Goal: Contribute content: Add original content to the website for others to see

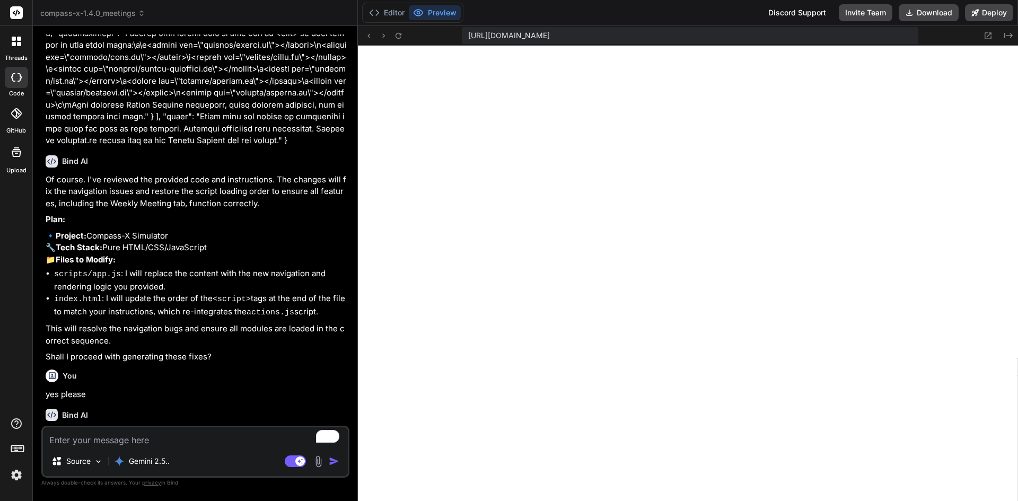
type textarea "x"
click at [67, 15] on span "compass-x-1.4.0_meetings" at bounding box center [92, 13] width 105 height 11
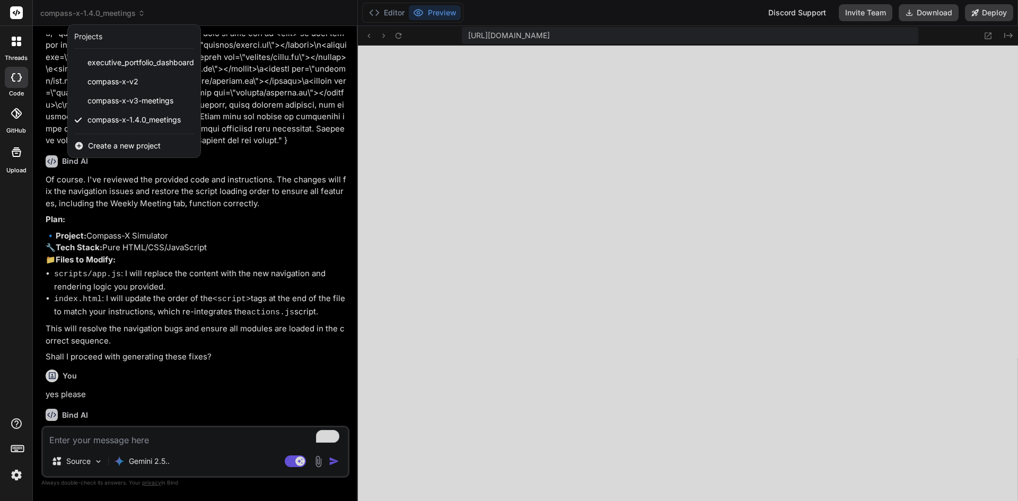
click at [125, 141] on span "Create a new project" at bounding box center [124, 146] width 73 height 11
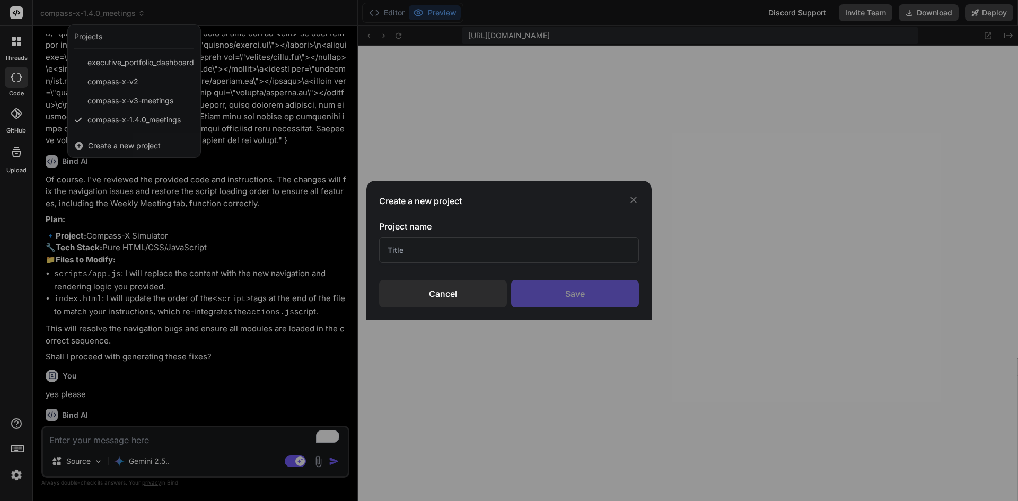
click at [465, 245] on input "text" at bounding box center [509, 250] width 260 height 26
type input "compass-x-1.4.1_meetings"
click at [544, 296] on div "Save" at bounding box center [575, 294] width 128 height 28
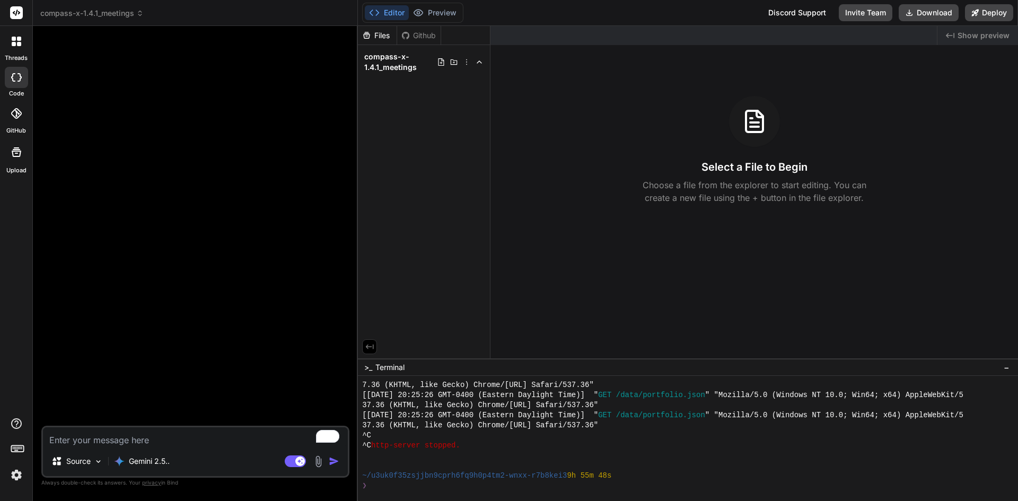
type textarea "x"
click at [93, 443] on textarea "To enrich screen reader interactions, please activate Accessibility in Grammarl…" at bounding box center [195, 436] width 305 height 19
paste textarea "{ "update": [ { "path": "index.html", "content": "<!DOCTYPE html>\n<html lang=\…"
type textarea "{ "update": [ { "path": "index.html", "content": "<!DOCTYPE html>\n<html lang=\…"
type textarea "x"
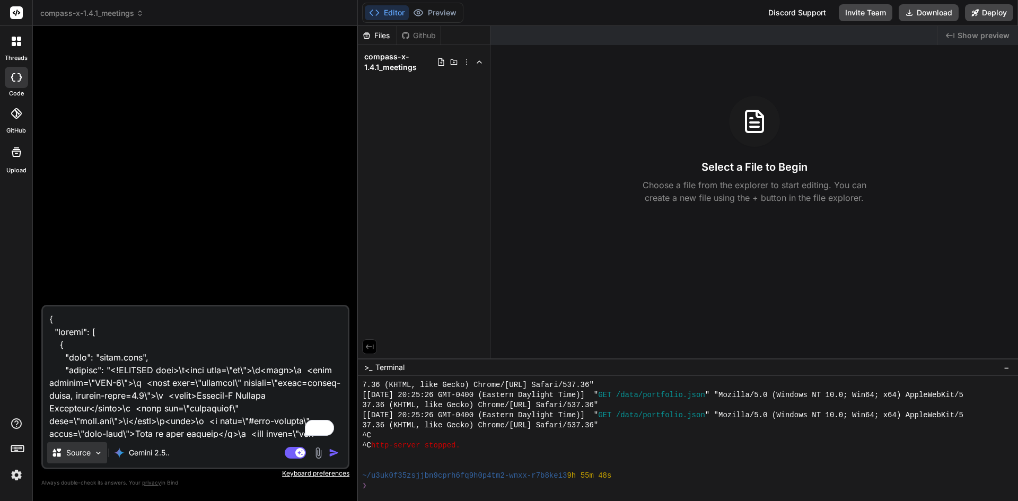
scroll to position [1567, 0]
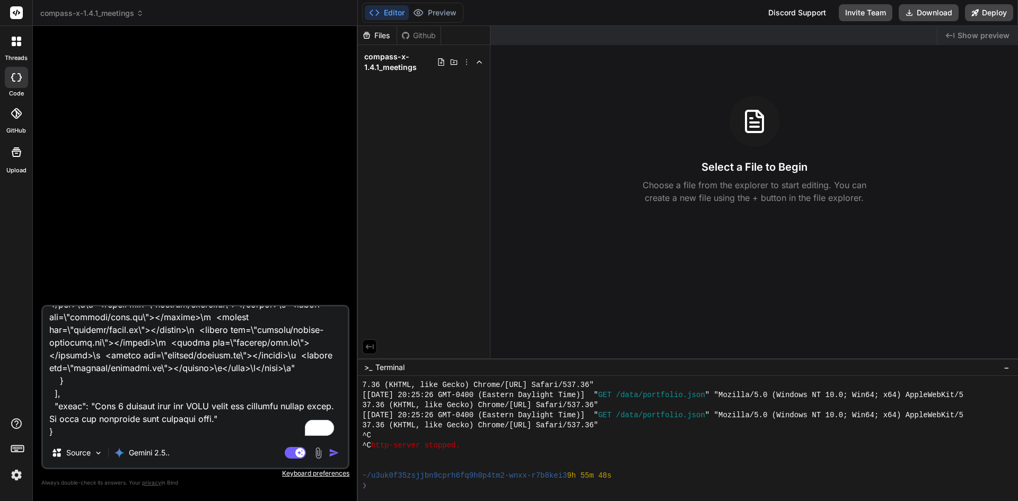
type textarea "{ "update": [ { "path": "index.html", "content": "<!DOCTYPE html>\n<html lang=\…"
click at [21, 474] on img at bounding box center [16, 475] width 18 height 18
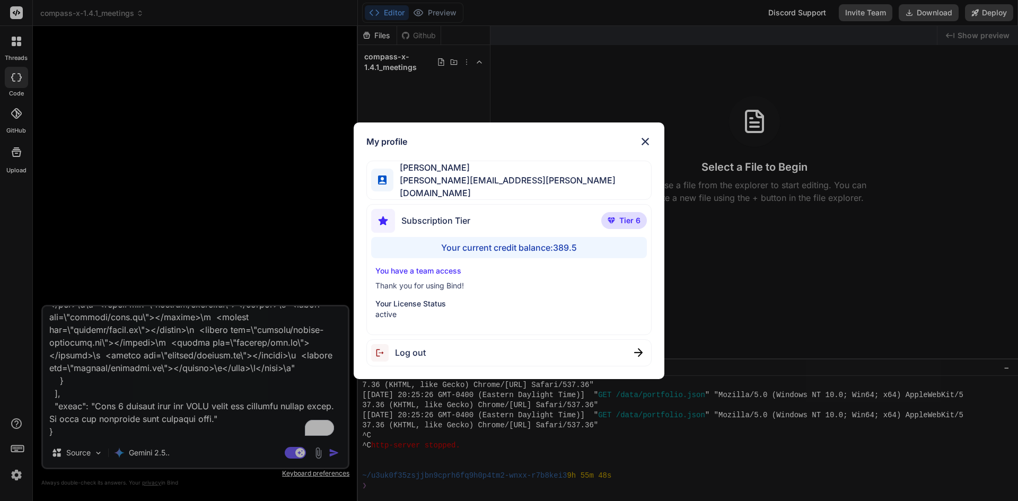
click at [338, 452] on div "My profile [PERSON_NAME] [PERSON_NAME][EMAIL_ADDRESS][PERSON_NAME][DOMAIN_NAME]…" at bounding box center [509, 250] width 1018 height 501
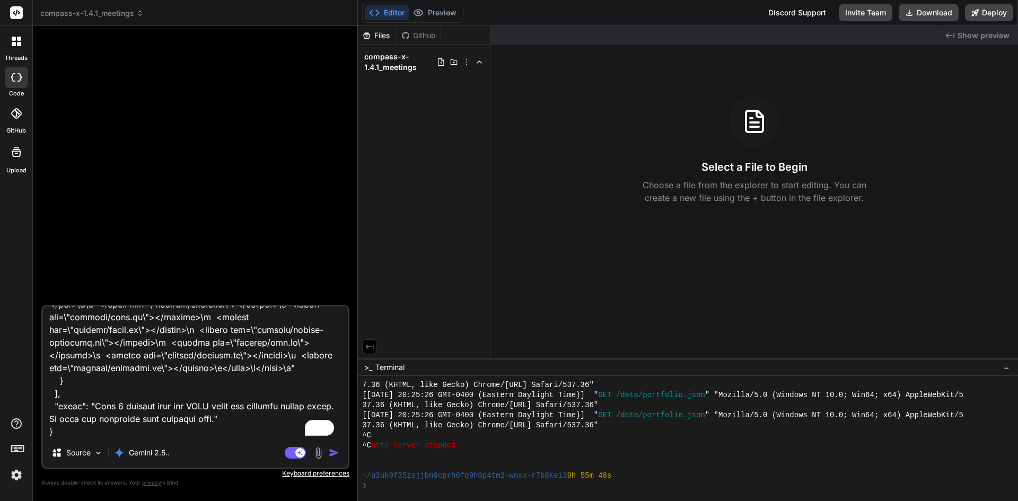
click at [335, 452] on img "button" at bounding box center [334, 453] width 11 height 11
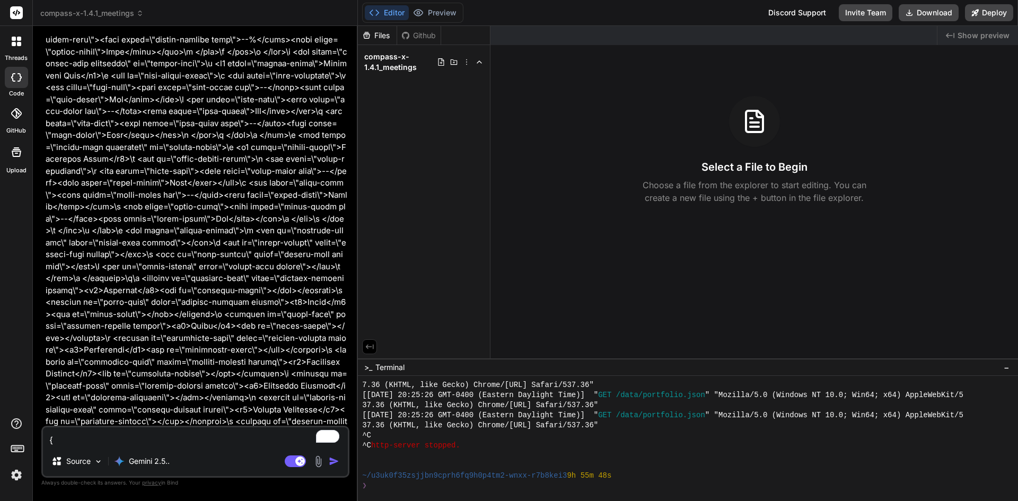
scroll to position [841, 0]
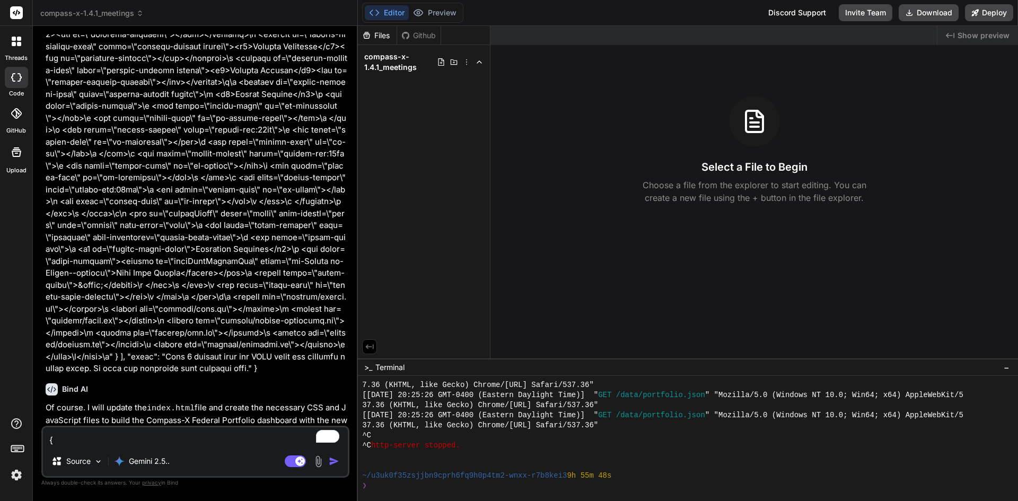
type textarea "x"
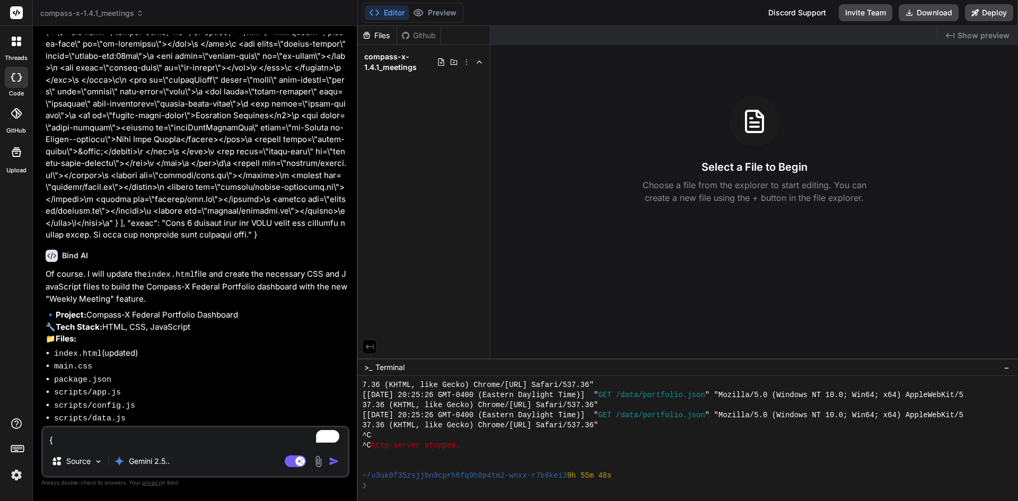
scroll to position [1008, 0]
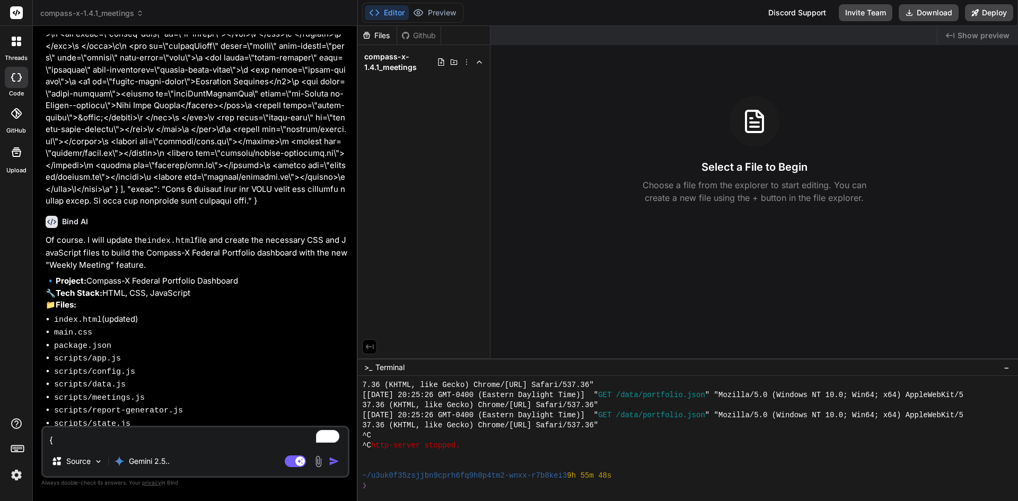
click at [141, 438] on textarea "To enrich screen reader interactions, please activate Accessibility in Grammarl…" at bounding box center [195, 436] width 305 height 19
type textarea "y"
type textarea "x"
type textarea "ye"
type textarea "x"
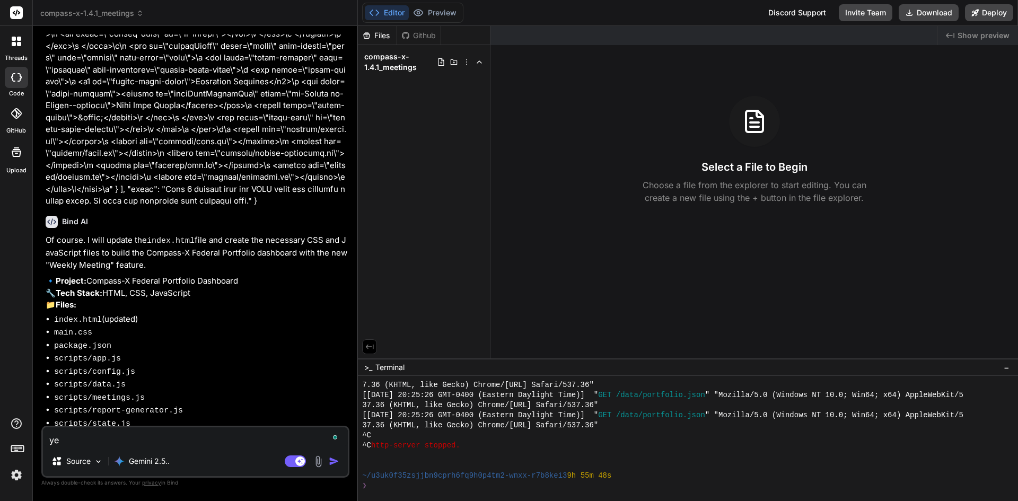
type textarea "yes"
type textarea "x"
type textarea "yes"
type textarea "x"
type textarea "yes p"
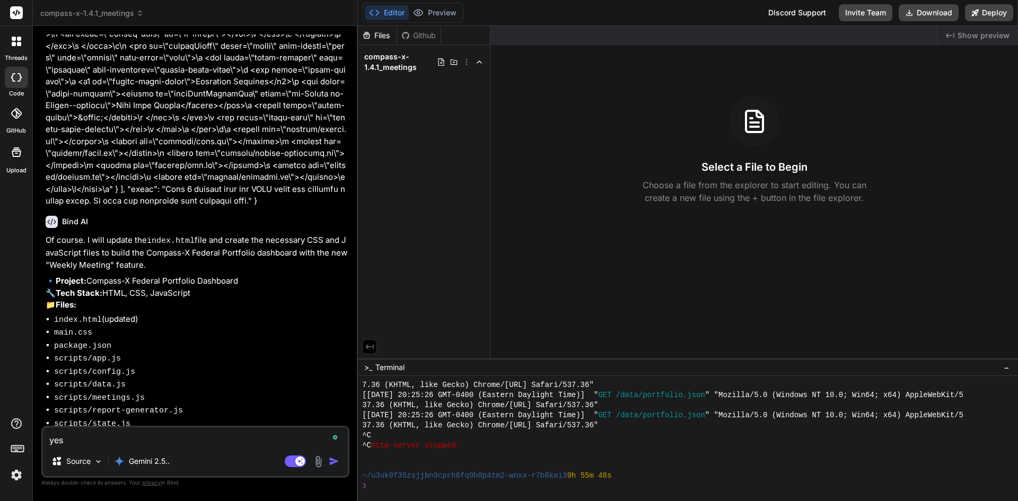
type textarea "x"
type textarea "yes pl"
type textarea "x"
type textarea "yes ple"
type textarea "x"
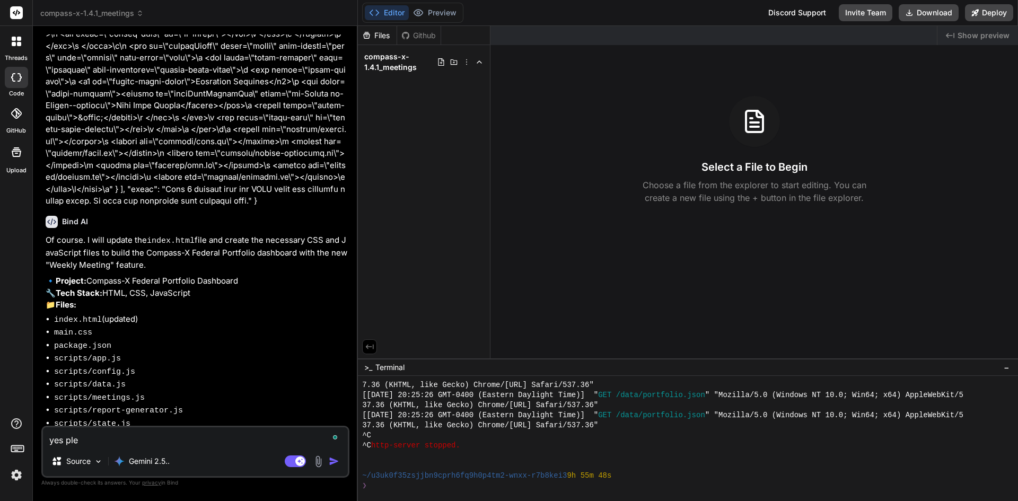
type textarea "yes plea"
type textarea "x"
type textarea "yes pleas"
type textarea "x"
type textarea "yes please"
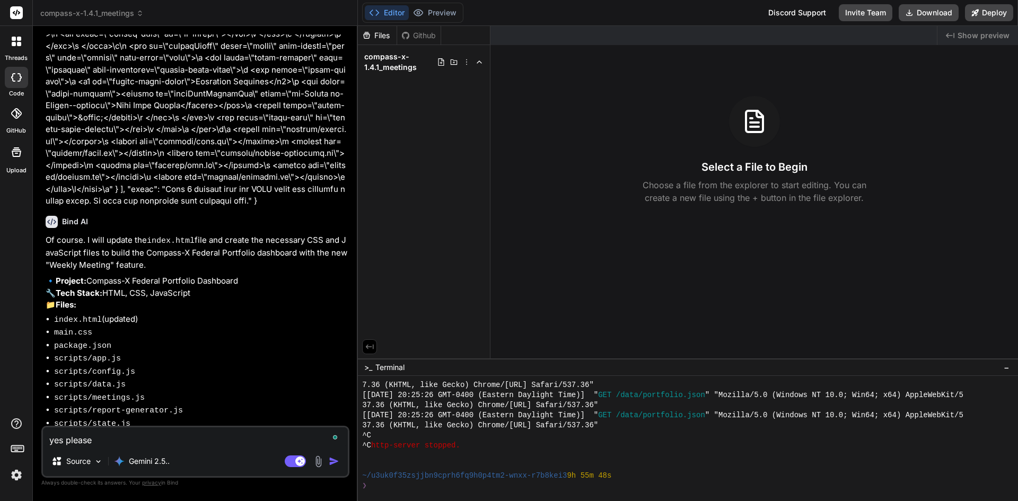
type textarea "x"
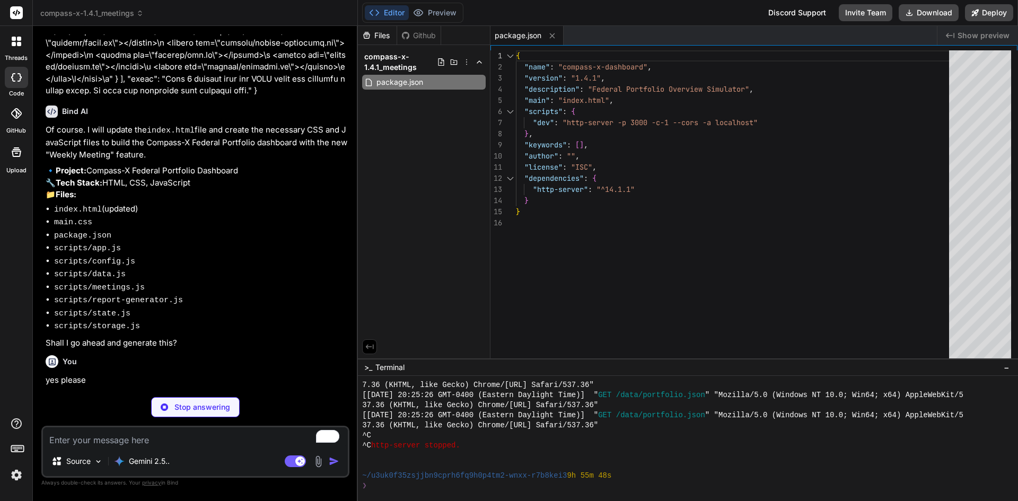
type textarea "x"
type textarea "<script src="scripts/storage.js"></script> <script src="scripts/meetings.js"></…"
type textarea "x"
type textarea ".wm-list li { padding: 0.25rem 0; } </style>"
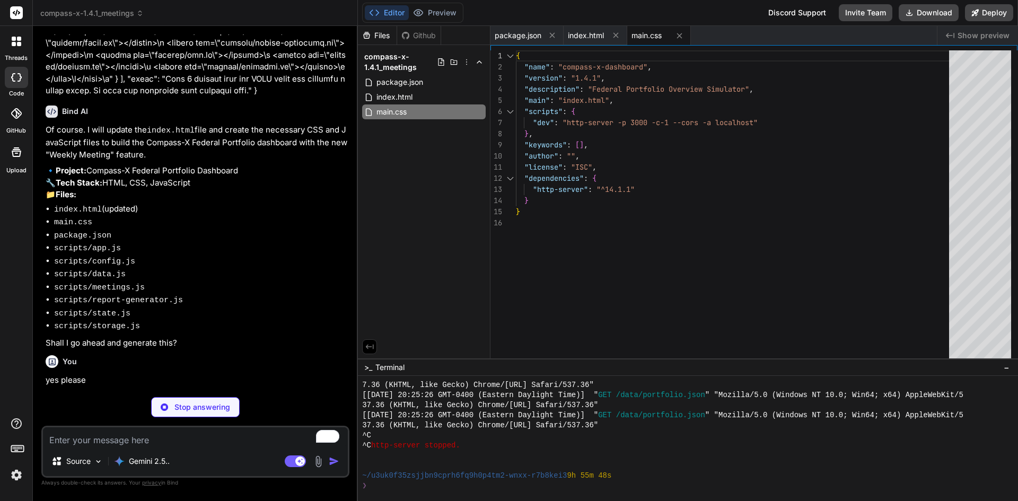
type textarea "x"
type textarea "newWindow.document.close(); } }; App.init(); });"
type textarea "x"
type textarea "{ header: 'Date', key: 'date' }, { header: 'Status', key: 'status' }, ], }, };"
type textarea "x"
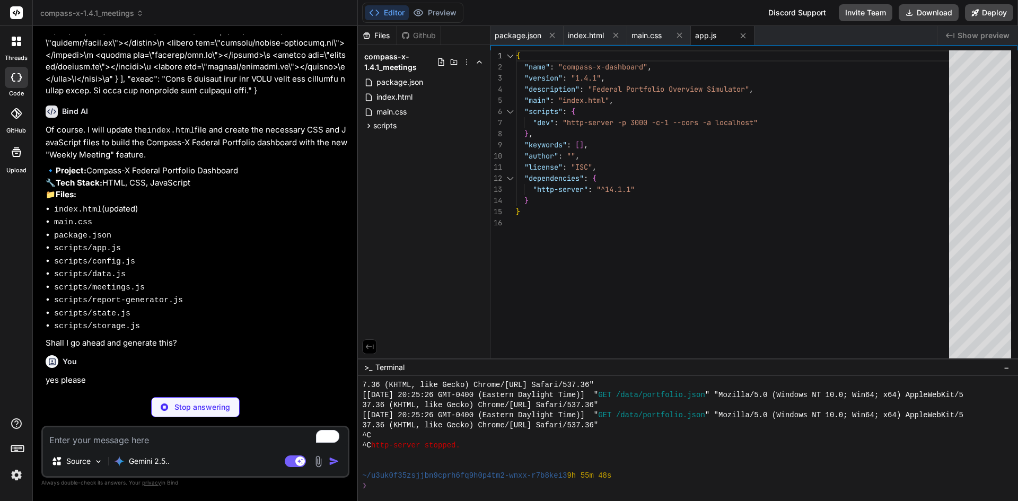
type textarea "} } return { projects, tasks, risks, milestones }; } };"
type textarea "x"
type textarea "renderExport() { this.dom.export.innerHTML = ` <h3 class="wm-card-title">Export…"
type textarea "x"
type textarea "return list; } };"
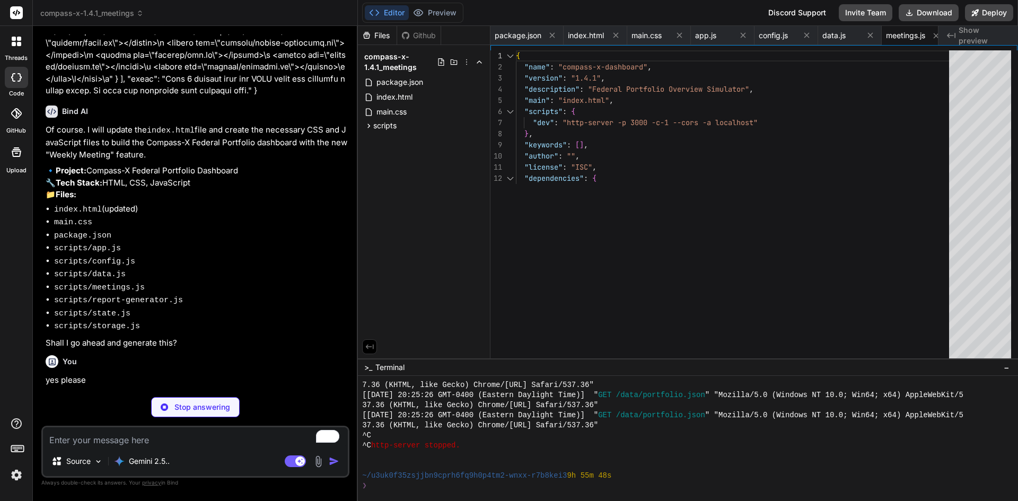
type textarea "x"
type textarea "getRisks() { return this.data.risks; } getMilestones() { return this.data.miles…"
type textarea "x"
type textarea "}"
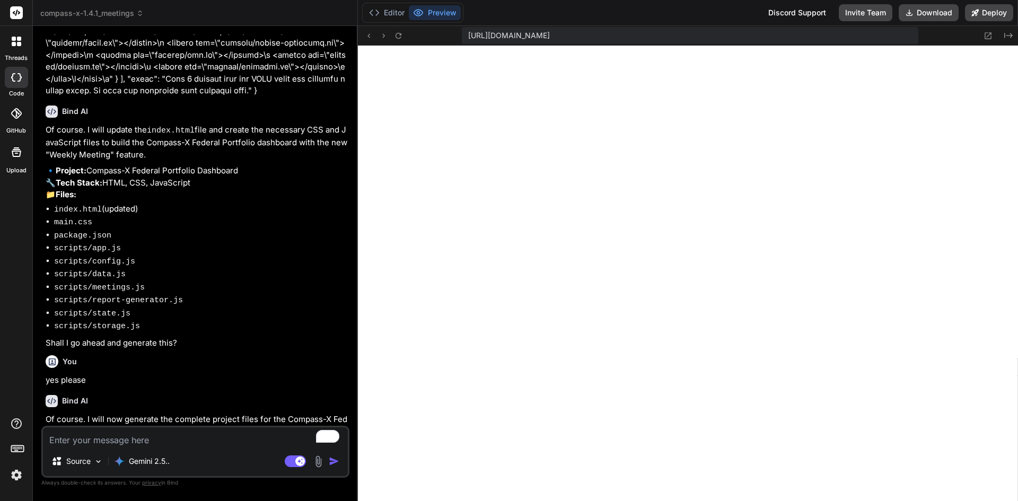
scroll to position [2771, 0]
type textarea "x"
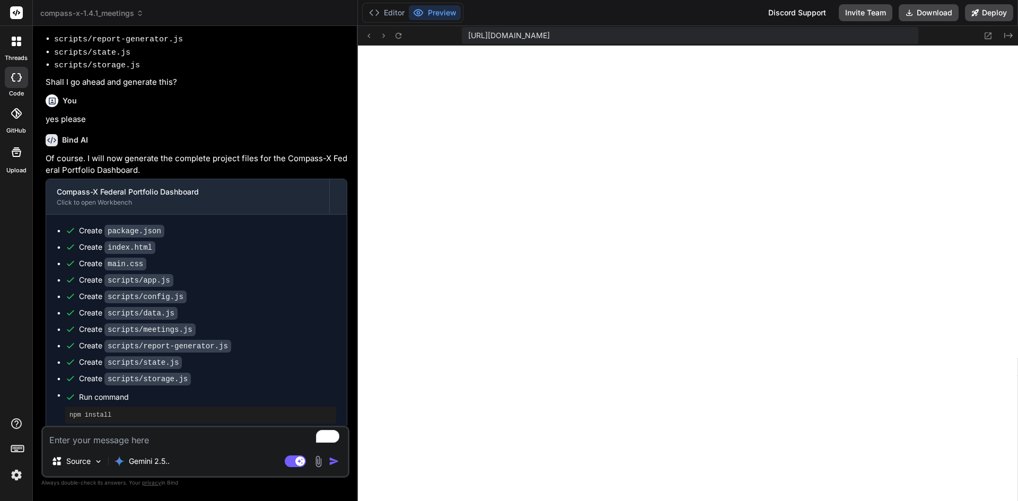
scroll to position [1392, 0]
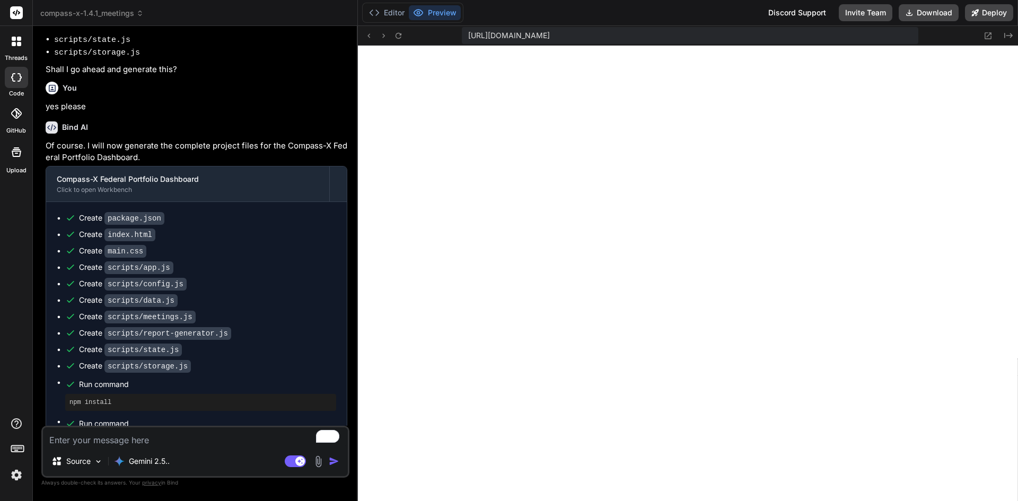
click at [207, 439] on textarea "To enrich screen reader interactions, please activate Accessibility in Grammarl…" at bounding box center [195, 436] width 305 height 19
paste textarea "{ "create": [ { "path": "main.css", "content": "/* Compass-X Base Styles */\n:r…"
type textarea "{ "create": [ { "path": "main.css", "content": "/* Compass-X Base Styles */\n:r…"
type textarea "x"
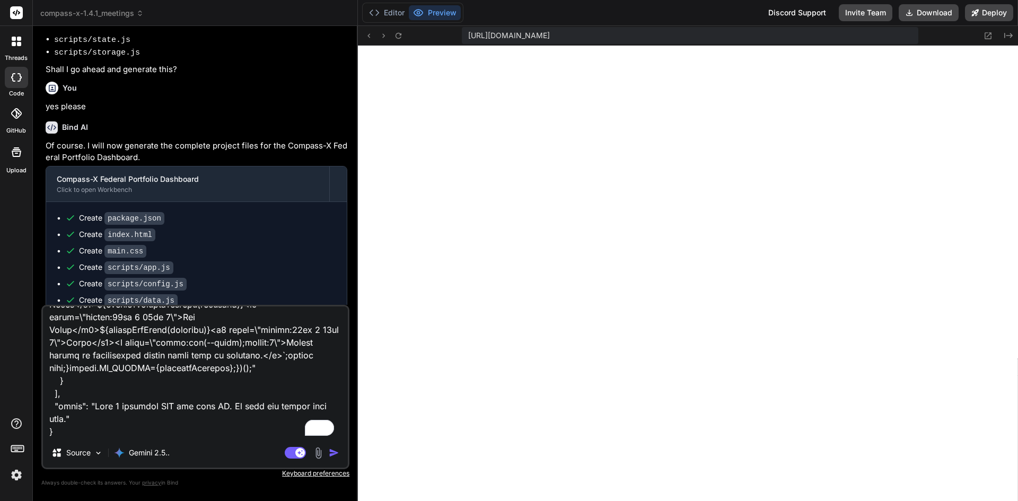
type textarea "{ "create": [ { "path": "main.css", "content": "/* Compass-X Base Styles */\n:r…"
click at [14, 474] on img at bounding box center [16, 475] width 18 height 18
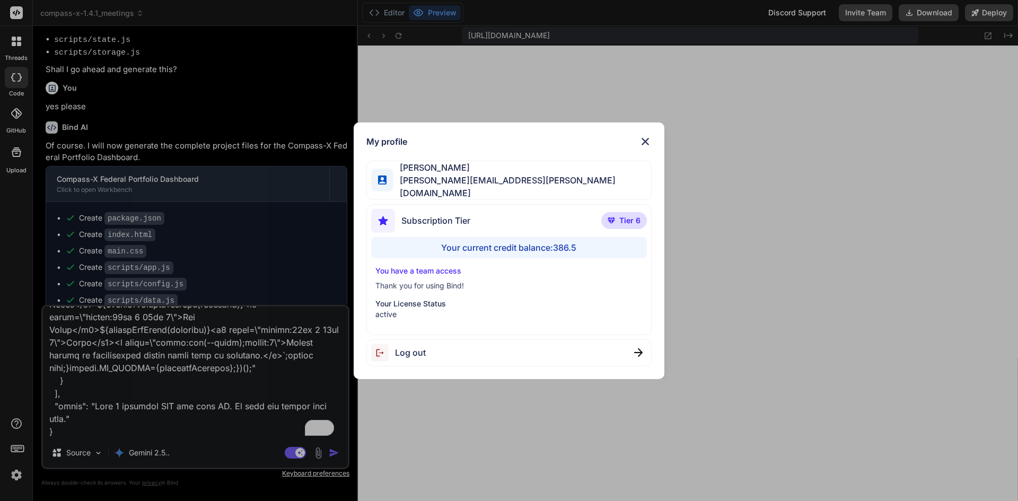
click at [338, 451] on div "My profile [PERSON_NAME] [PERSON_NAME][EMAIL_ADDRESS][PERSON_NAME][DOMAIN_NAME]…" at bounding box center [509, 250] width 1018 height 501
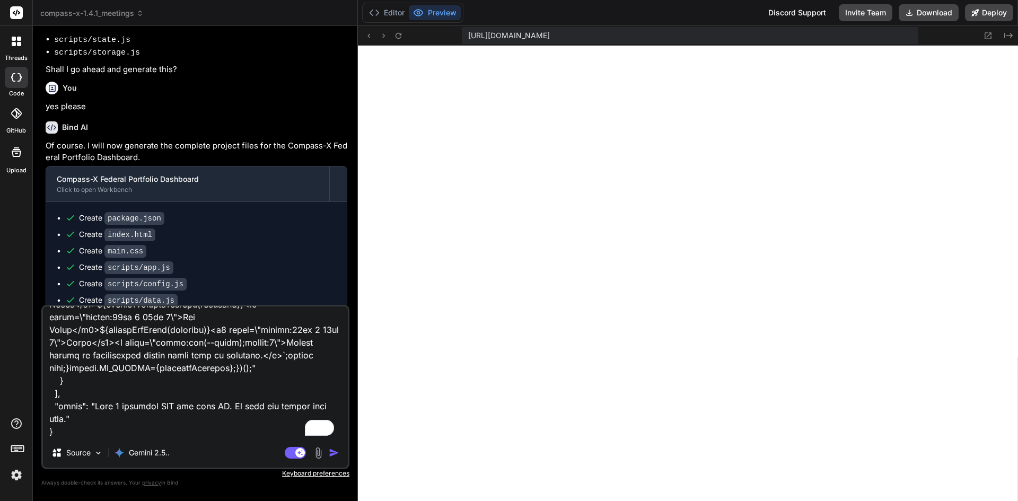
click at [338, 451] on img "button" at bounding box center [334, 453] width 11 height 11
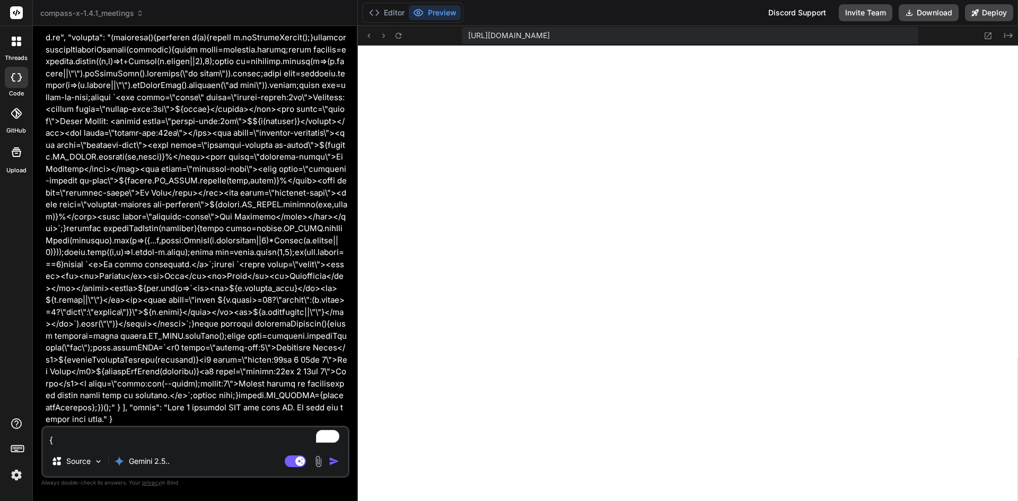
scroll to position [3196, 0]
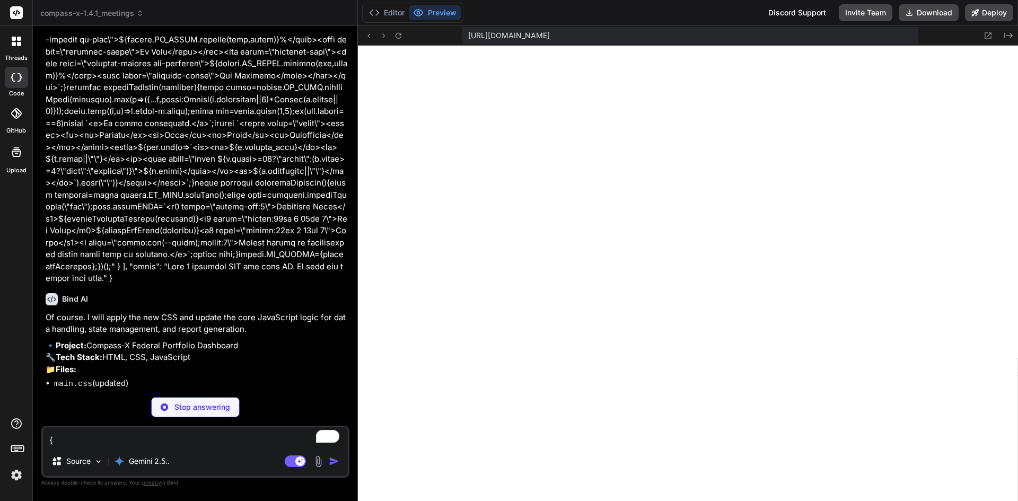
type textarea "x"
type textarea "@media (max-width:720px){.main-layout{grid-template-columns:1fr}.side-nav{posit…"
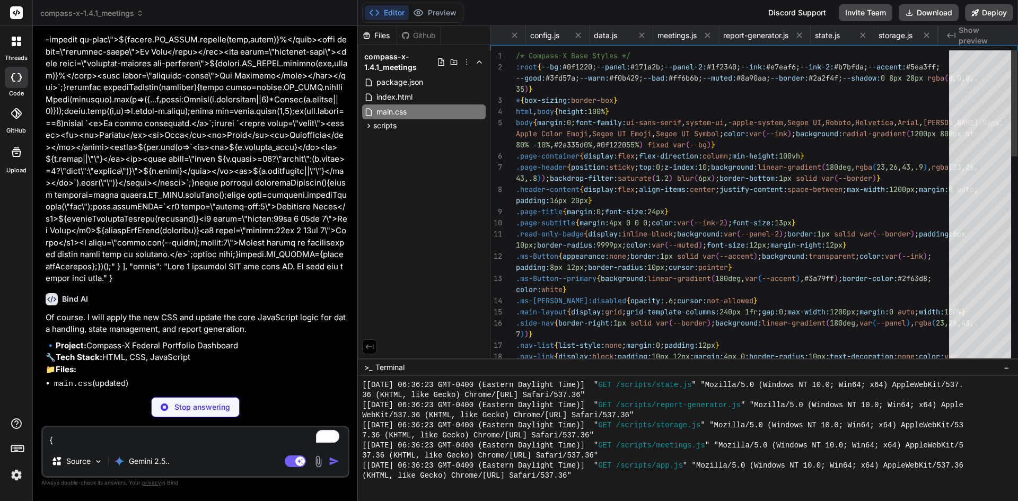
scroll to position [0, 137]
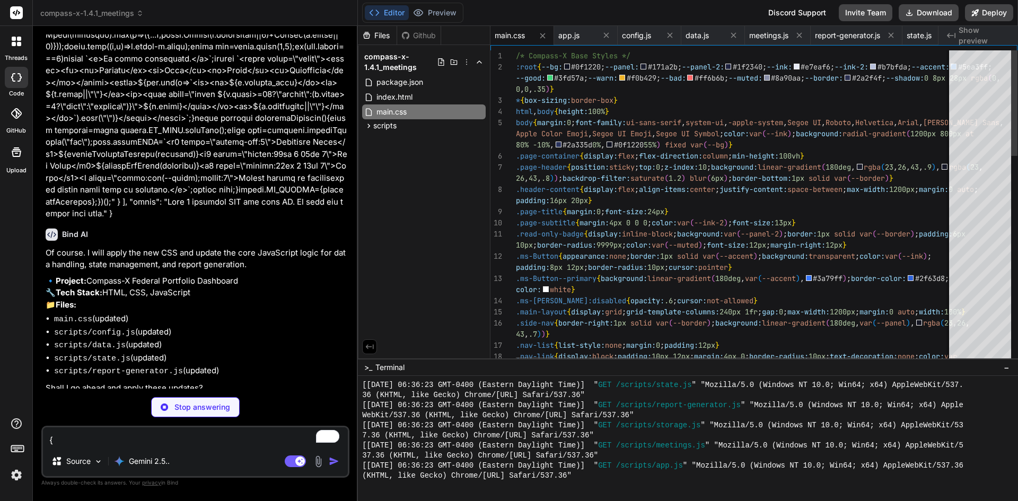
type textarea "x"
type textarea "[DOMAIN_NAME]_CONFIG={appName:"Compass-X",version:"1.4.0",dataPath:"data/portfo…"
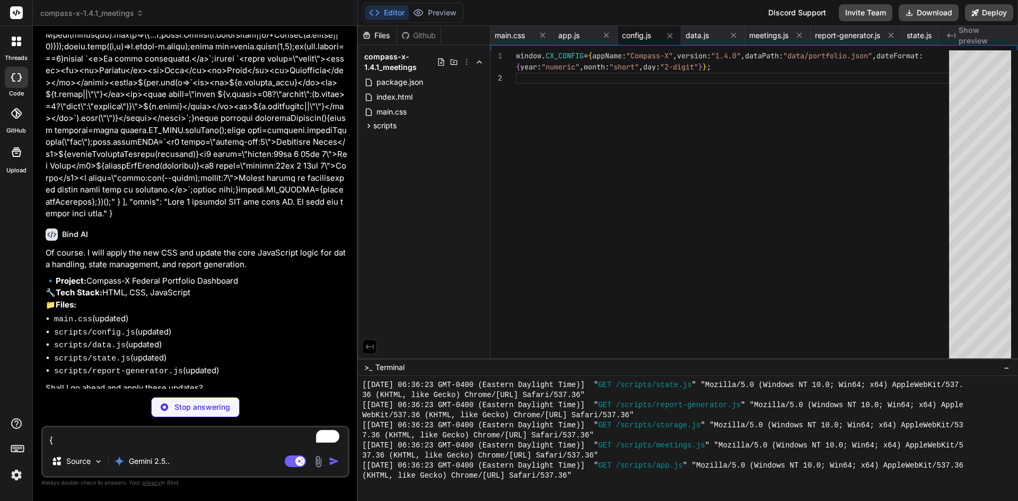
scroll to position [3432, 0]
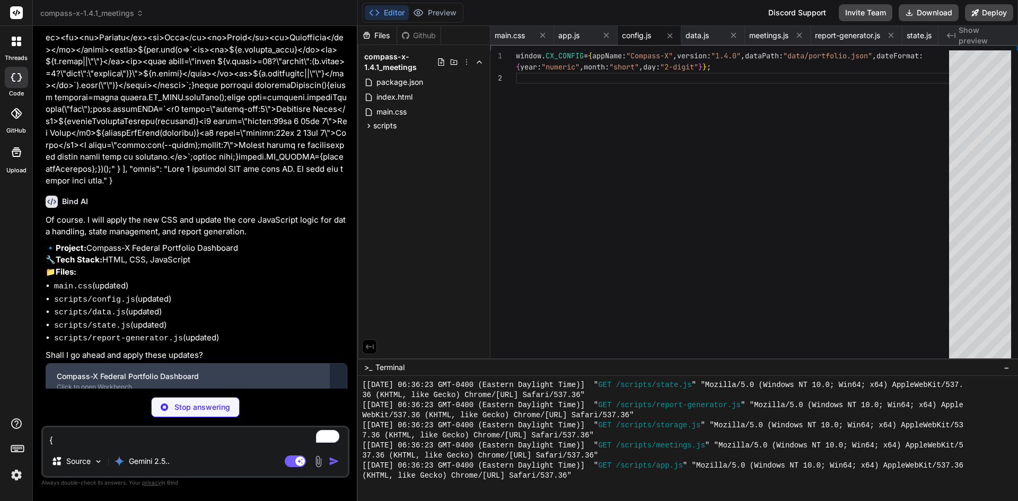
type textarea "x"
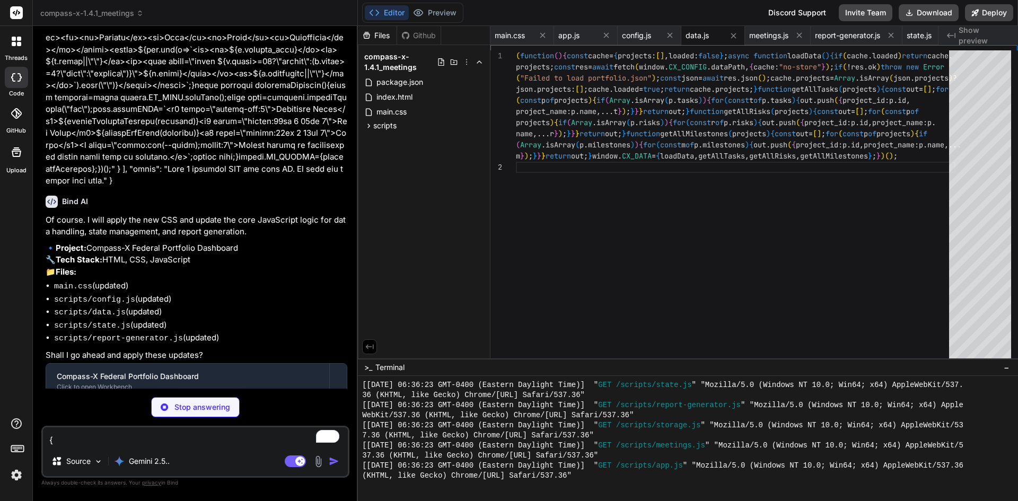
type textarea "x"
type textarea "igh++;else if(score>=3)med++;else low++;}return{high,med,low};}function budgetS…"
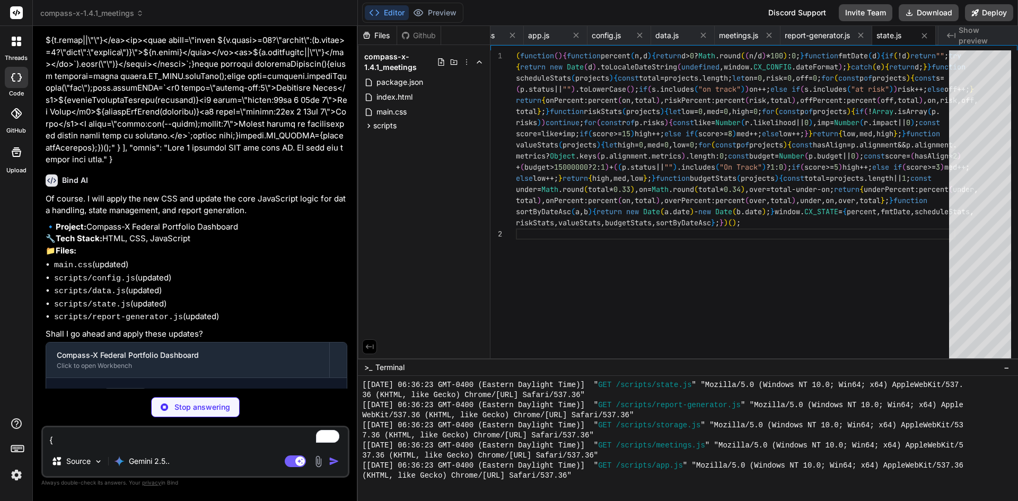
scroll to position [3465, 0]
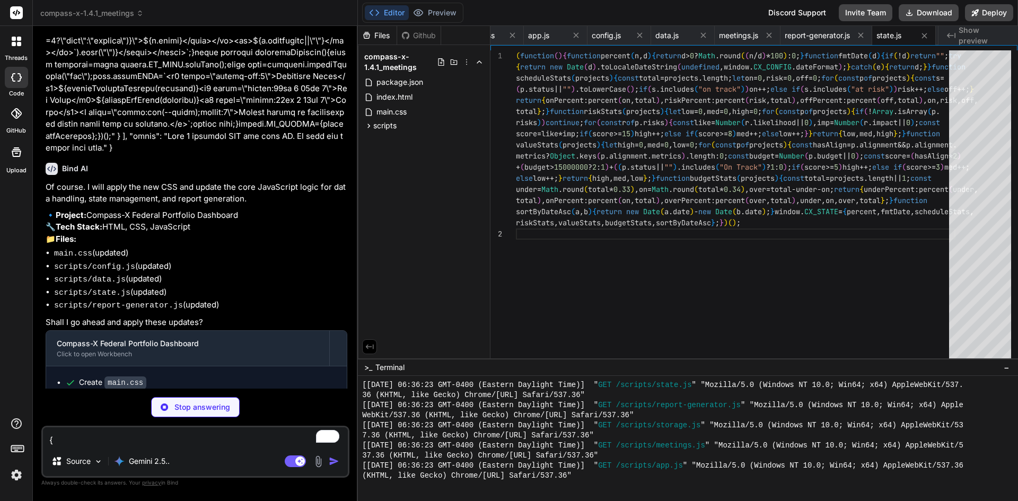
type textarea "x"
type textarea "0">Top Risks</h4>${renderTopRisks(projects)}<h4 style="margin:18px 0 10px 0">No…"
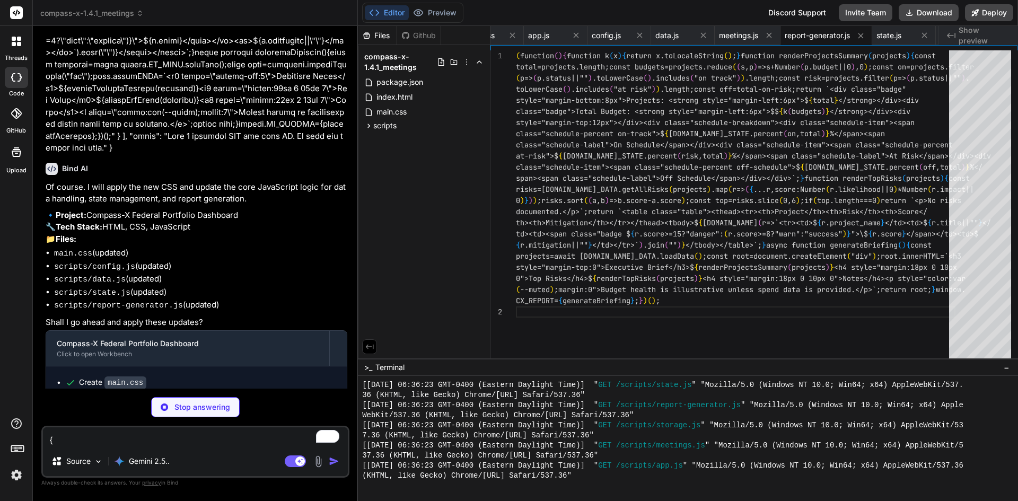
scroll to position [3428, 0]
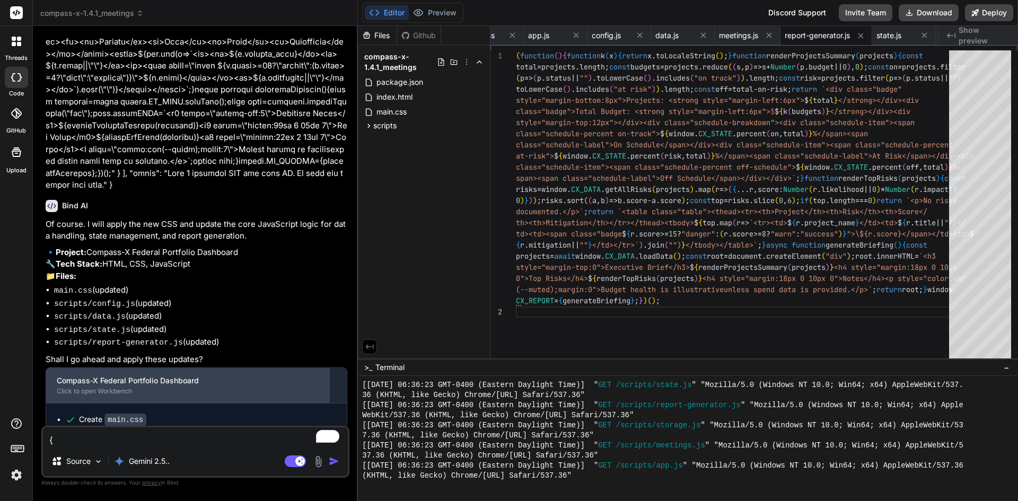
type textarea "x"
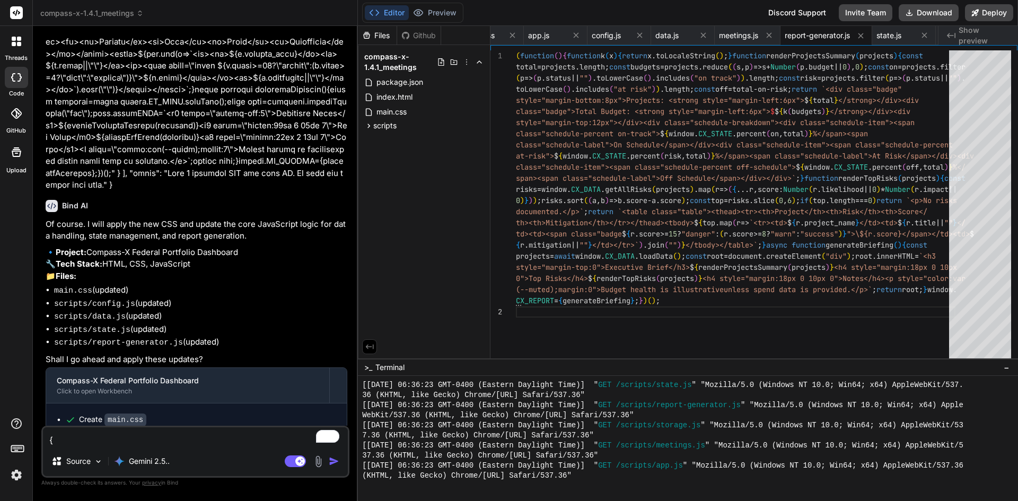
click at [123, 438] on textarea "To enrich screen reader interactions, please activate Accessibility in Grammarl…" at bounding box center [195, 436] width 305 height 19
type textarea "y"
type textarea "x"
type textarea "ye"
type textarea "x"
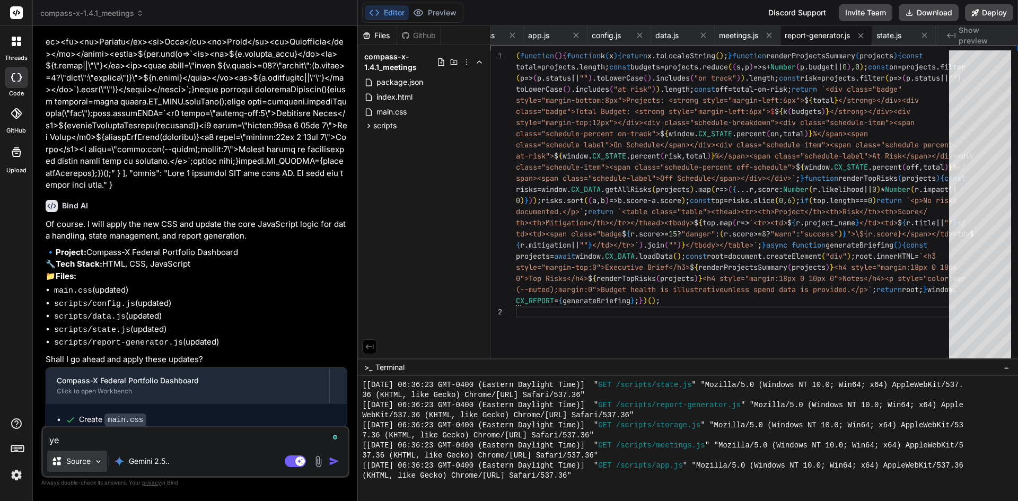
type textarea "yes"
type textarea "x"
type textarea "yes"
type textarea "x"
type textarea "yes p"
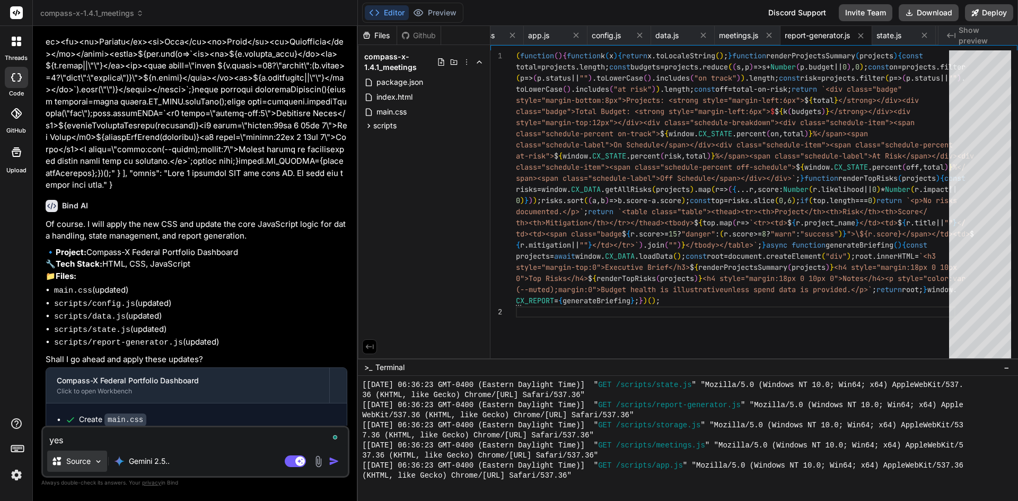
type textarea "x"
type textarea "yes pl"
type textarea "x"
type textarea "yes ple"
type textarea "x"
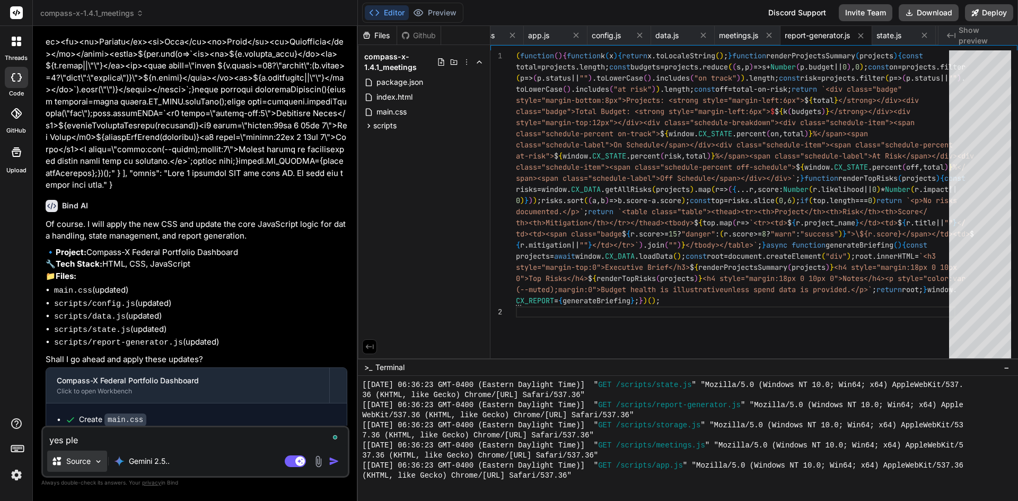
type textarea "yes plea"
type textarea "x"
type textarea "yes pleas"
type textarea "x"
type textarea "yes please"
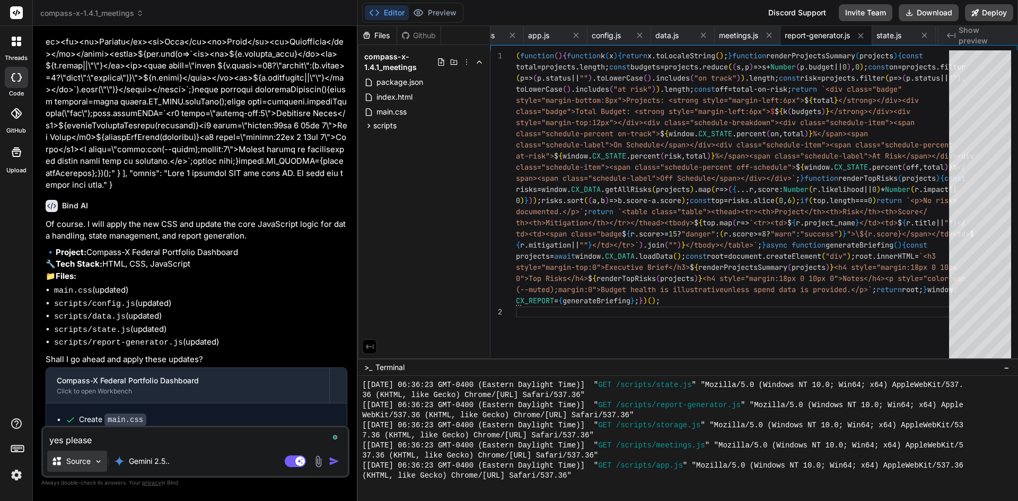
type textarea "x"
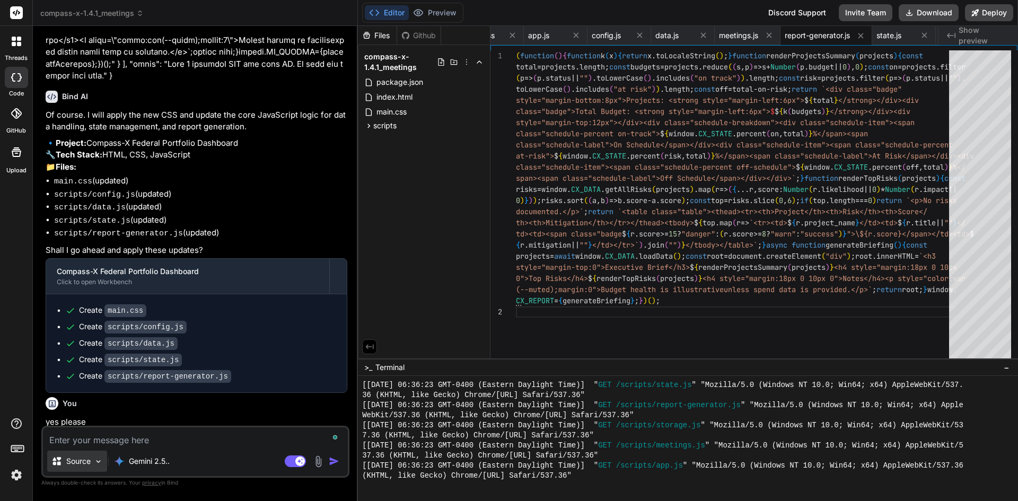
scroll to position [3537, 0]
click at [450, 11] on button "Preview" at bounding box center [435, 12] width 52 height 15
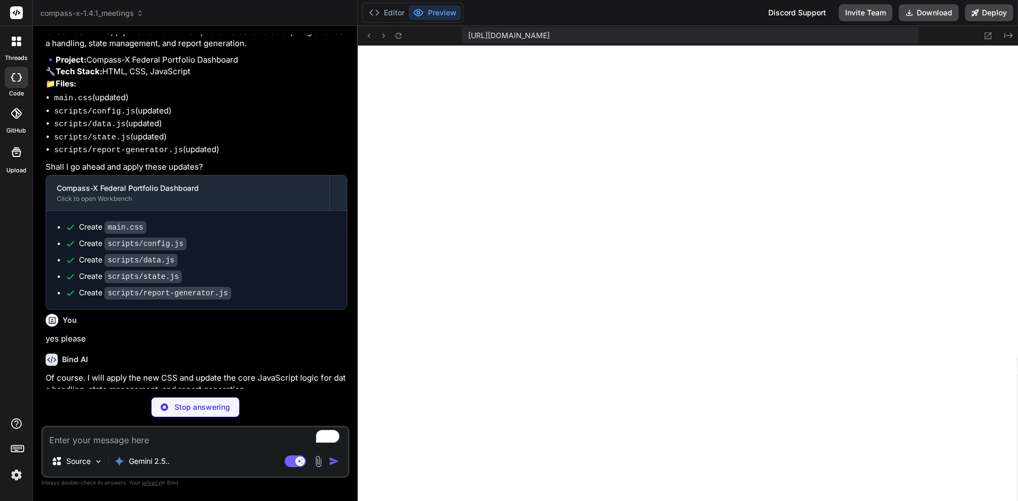
scroll to position [3622, 0]
type textarea "x"
type textarea "@media (max-width:720px){.main-layout{grid-template-columns:1fr}.side-nav{posit…"
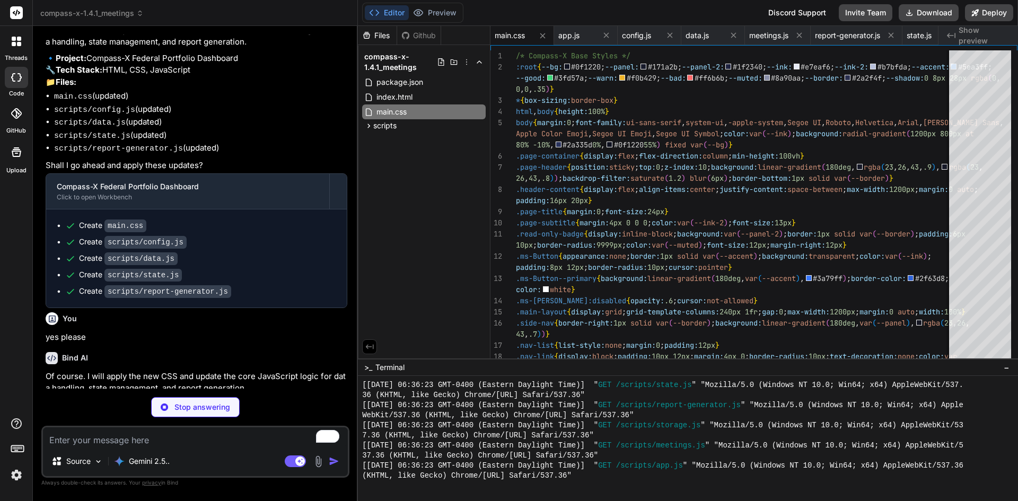
type textarea "x"
type textarea "[DOMAIN_NAME]_CONFIG={appName:"Compass-X",version:"1.4.0",dataPath:"data/portfo…"
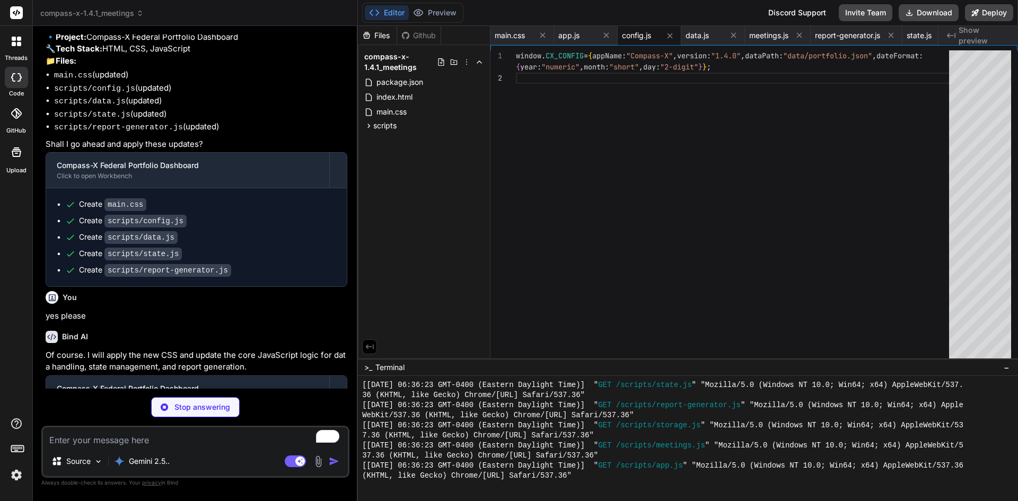
scroll to position [3655, 0]
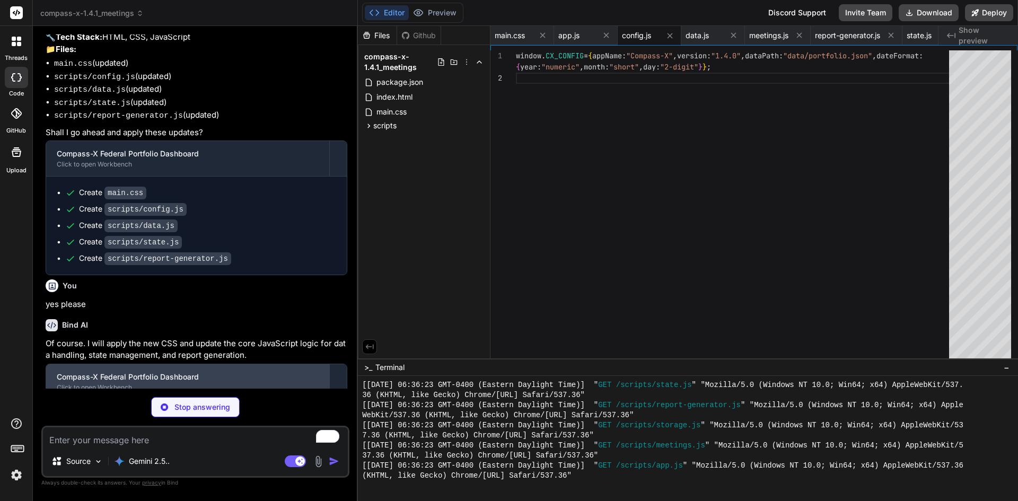
type textarea "x"
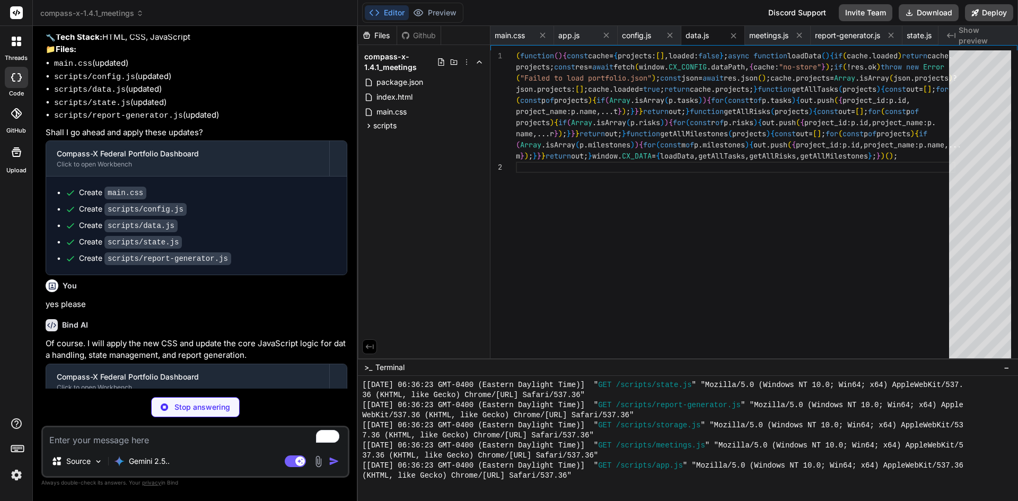
type textarea "x"
type textarea "igh++;else if(score>=3)med++;else low++;}return{high,med,low};}function budgetS…"
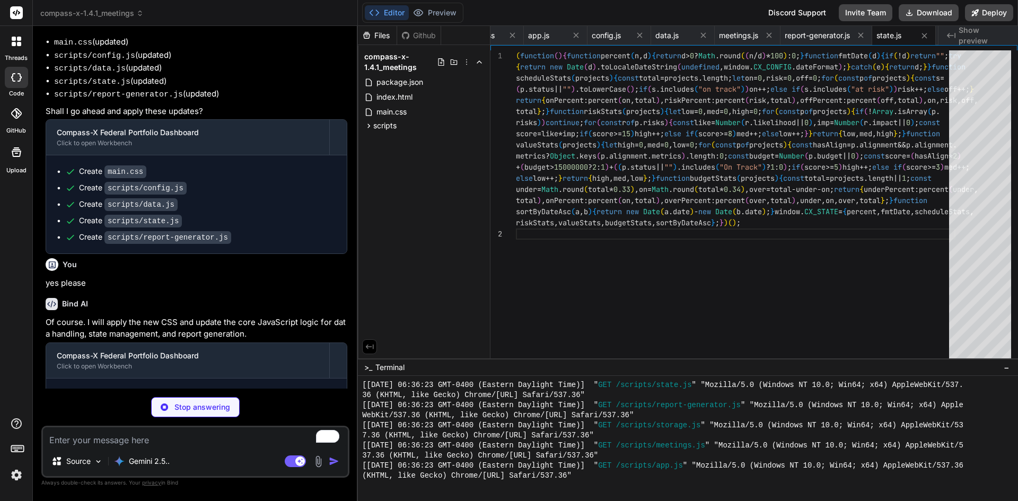
scroll to position [3687, 0]
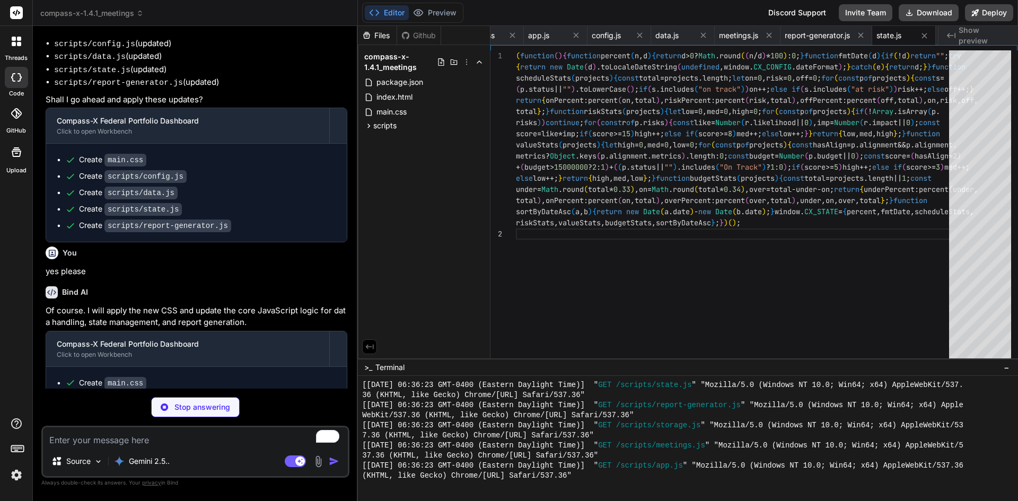
type textarea "x"
type textarea "0">Top Risks</h4>${renderTopRisks(projects)}<h4 style="margin:18px 0 10px 0">No…"
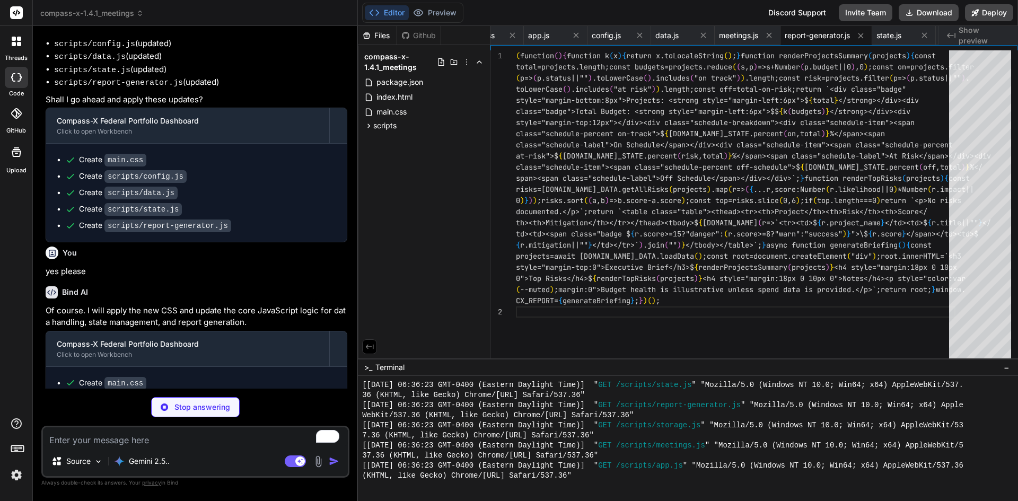
scroll to position [3650, 0]
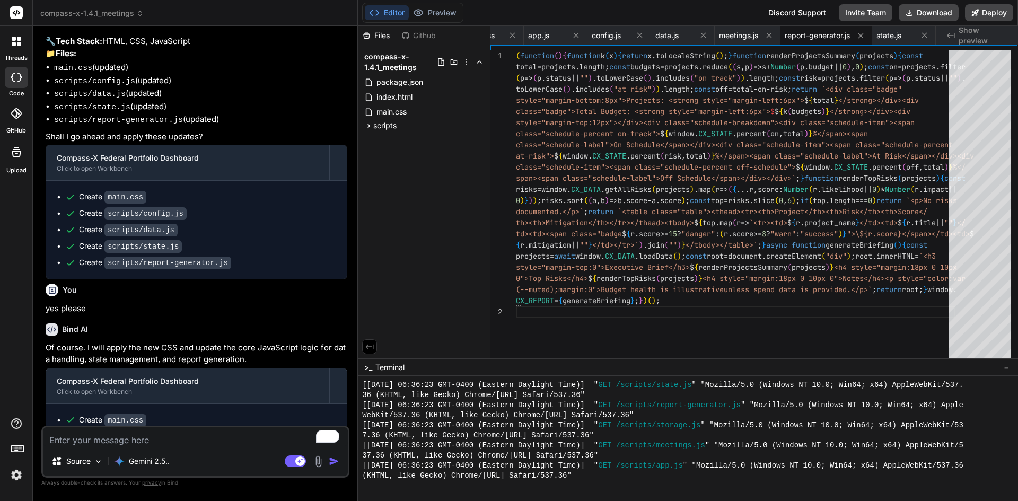
type textarea "x"
